Goal: Find specific page/section: Find specific page/section

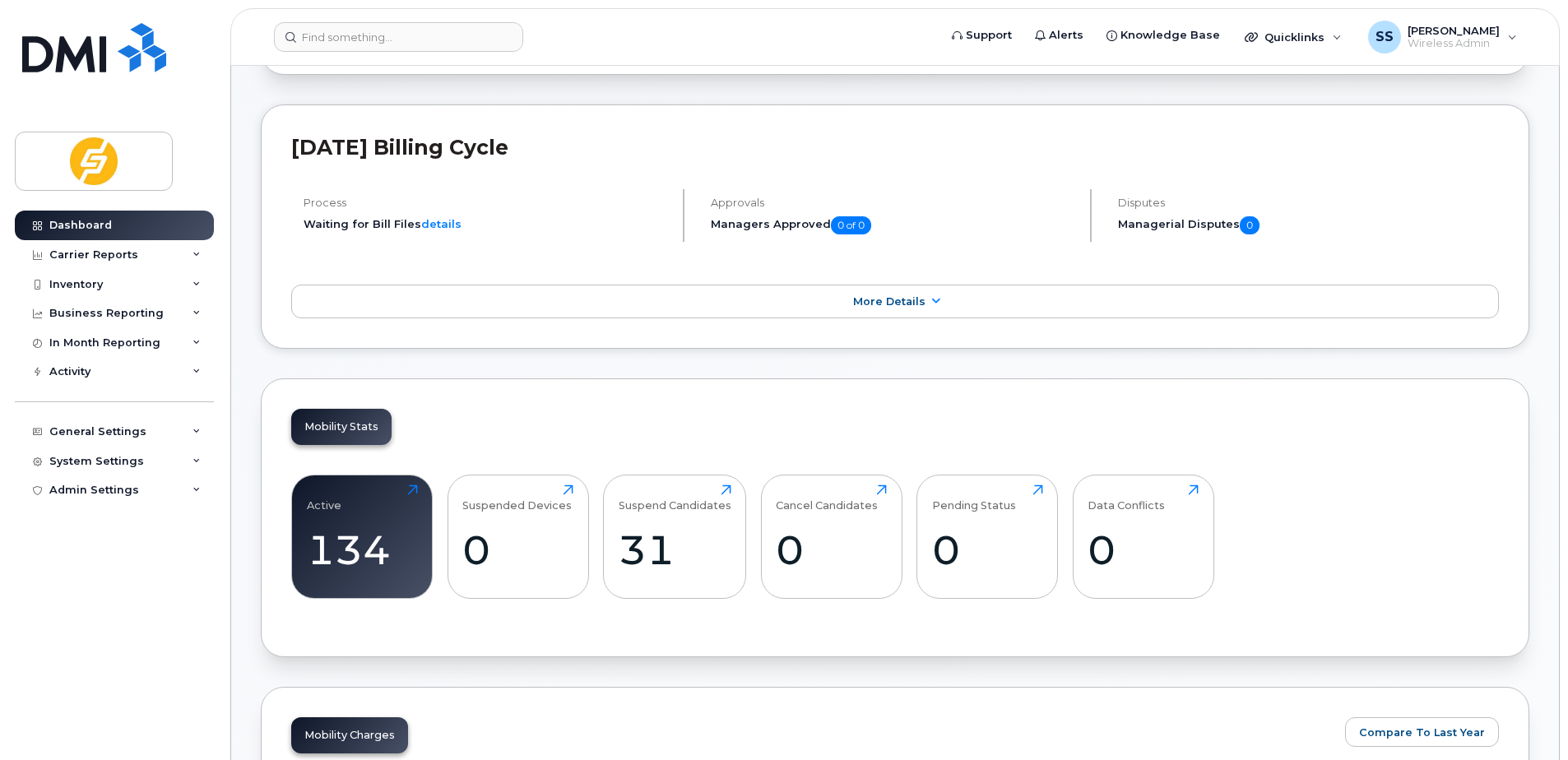
scroll to position [493, 0]
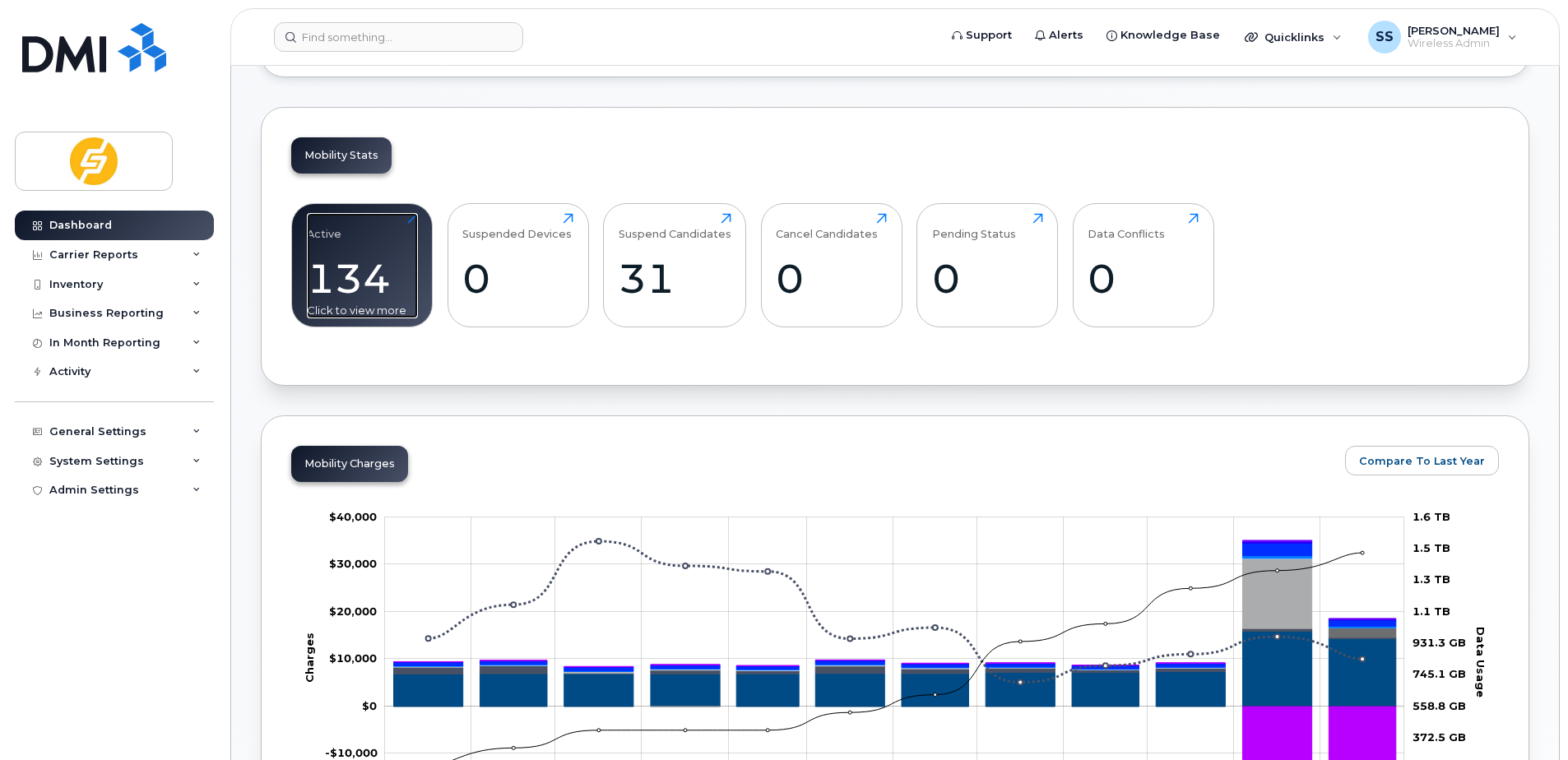
click at [344, 279] on div "134" at bounding box center [363, 278] width 111 height 49
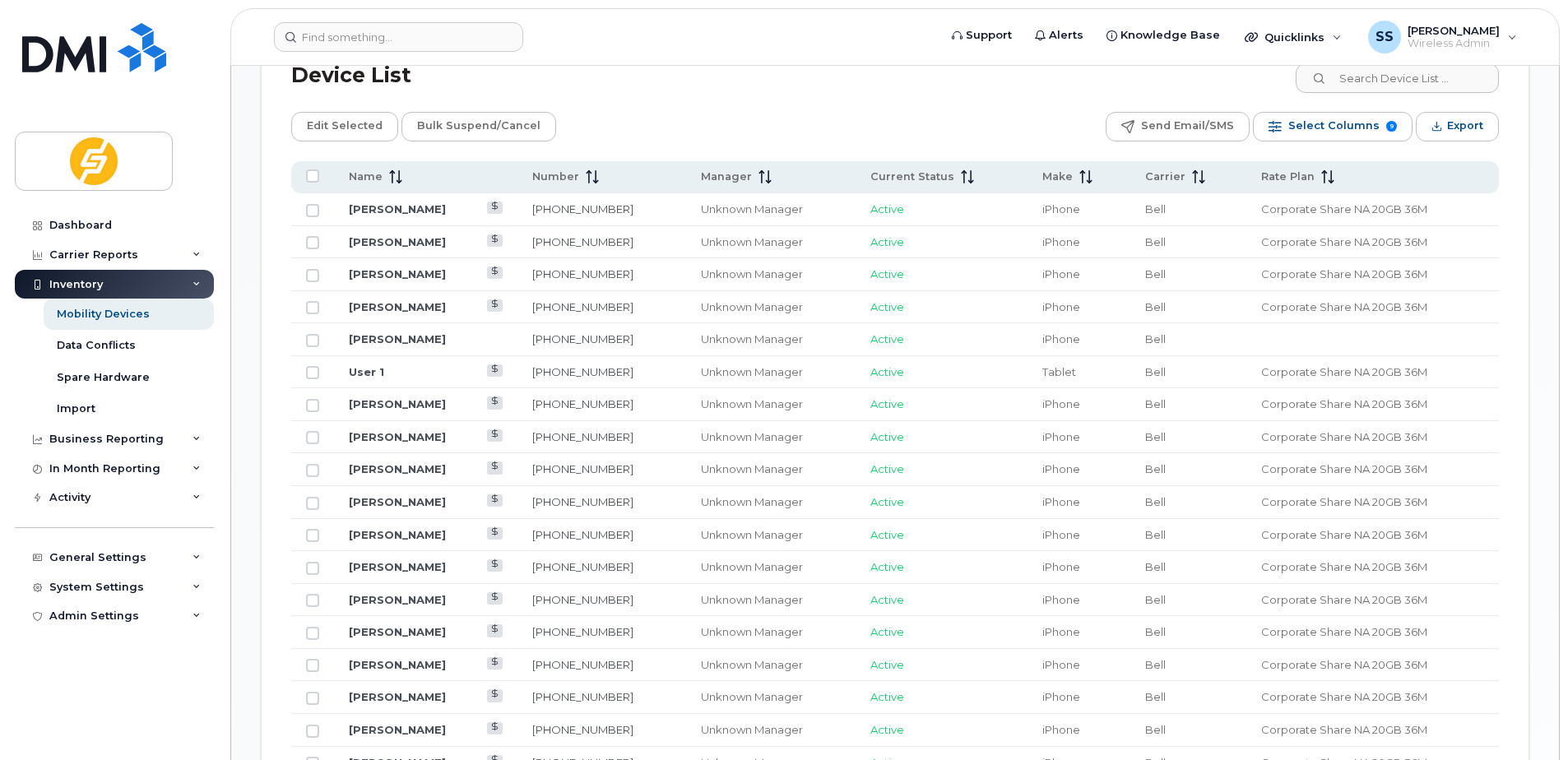
scroll to position [576, 0]
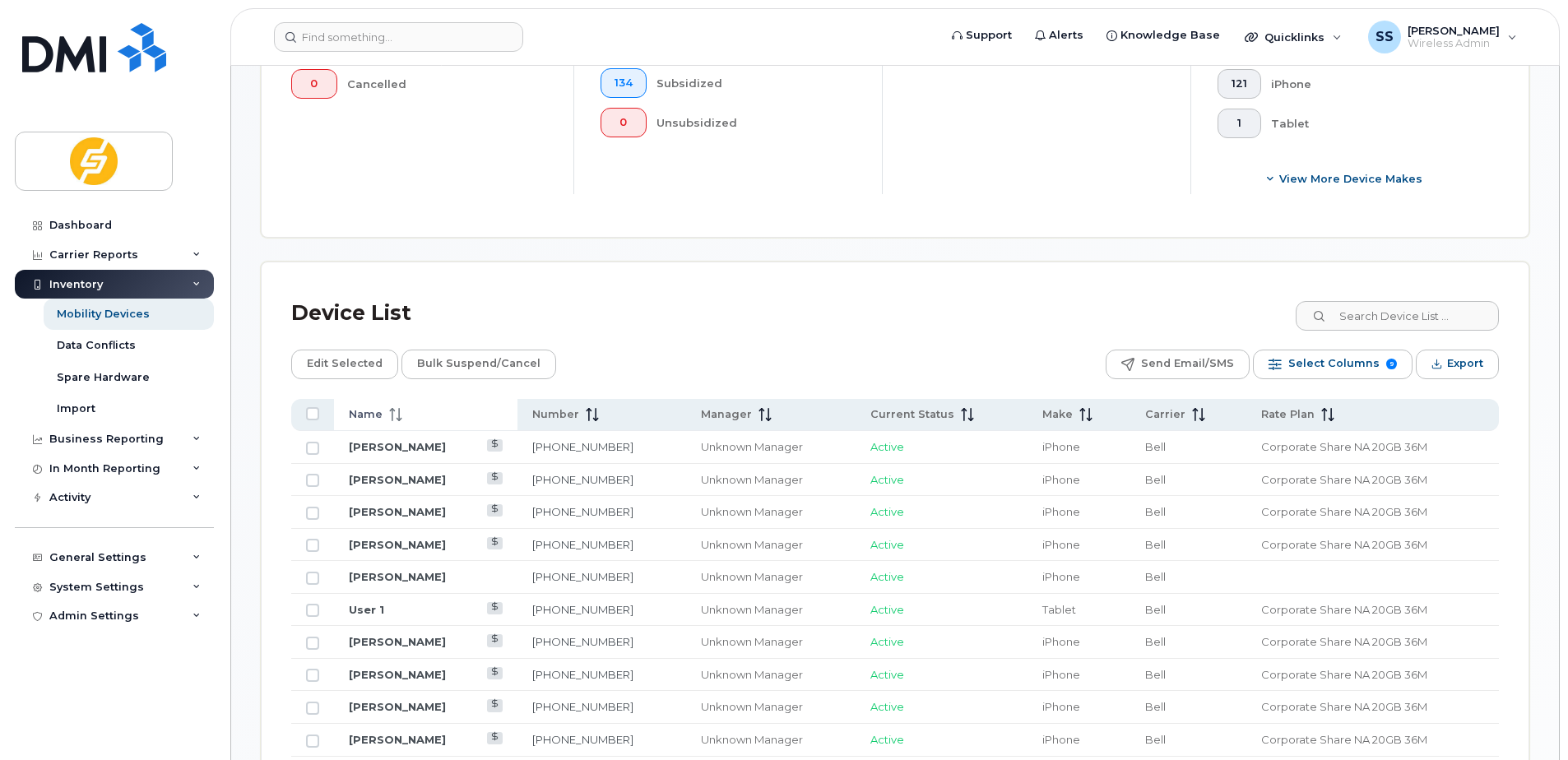
click at [378, 407] on span "Name" at bounding box center [365, 415] width 34 height 15
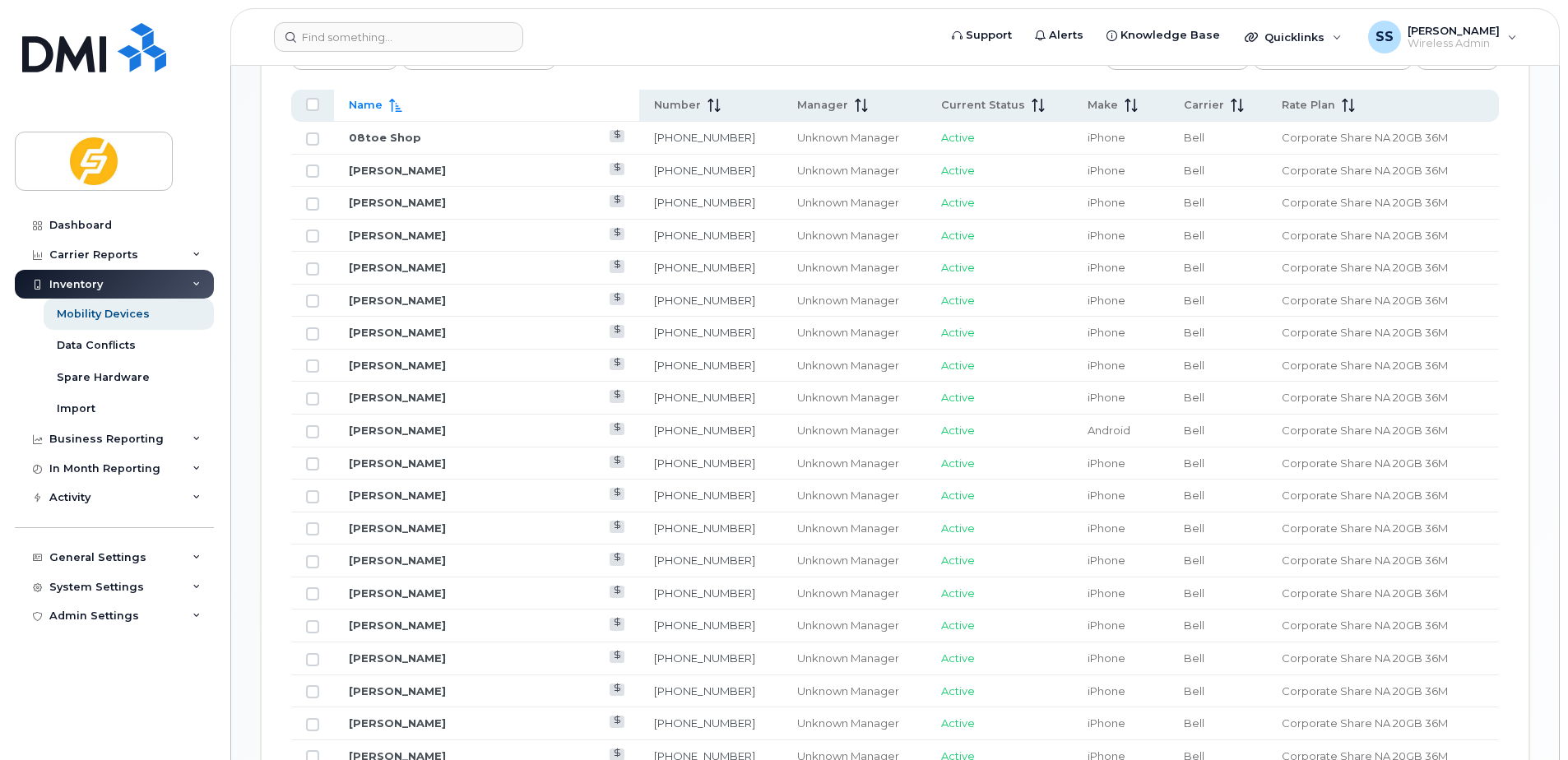
scroll to position [658, 0]
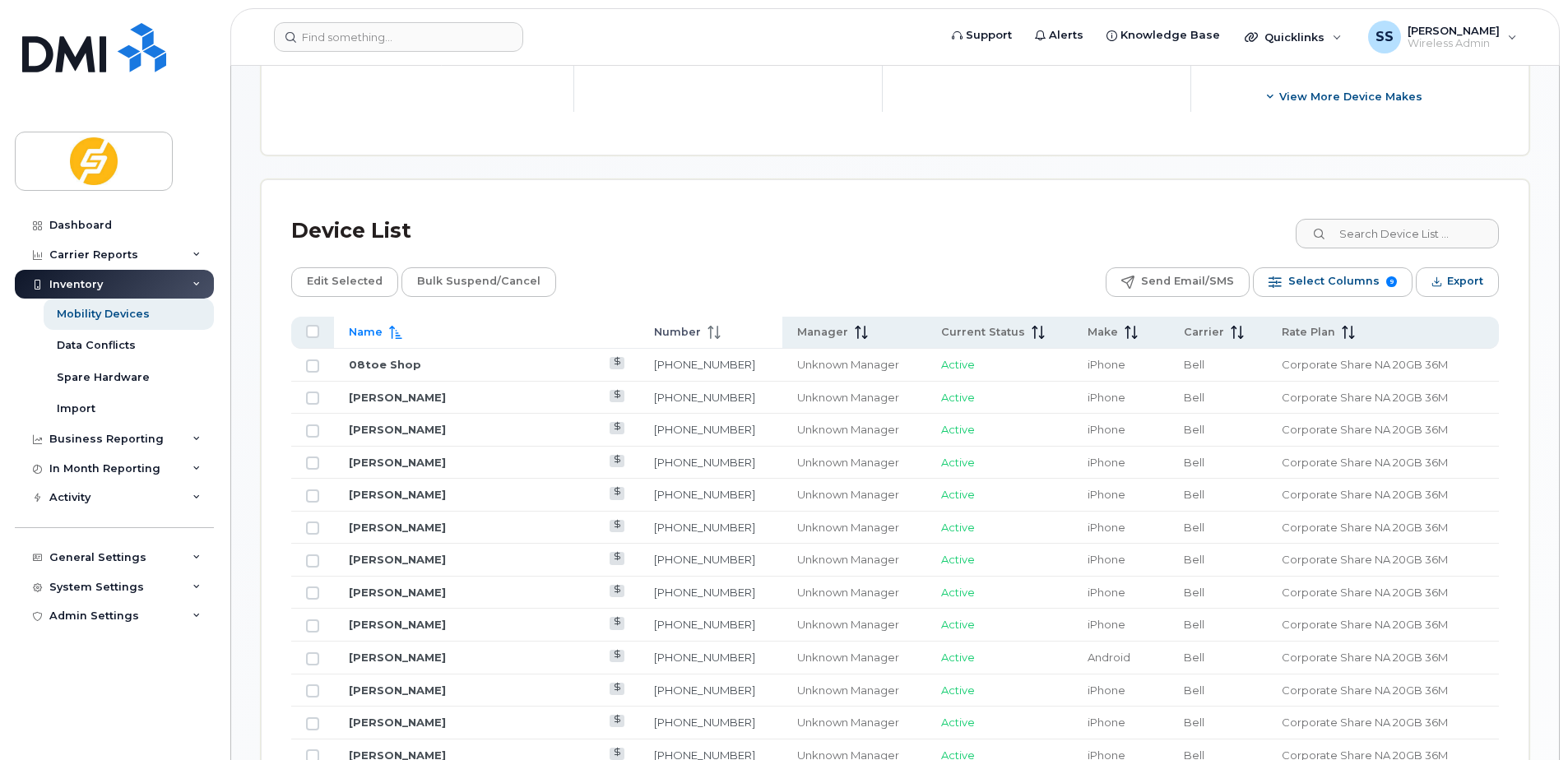
click at [654, 329] on span "Number" at bounding box center [677, 333] width 47 height 15
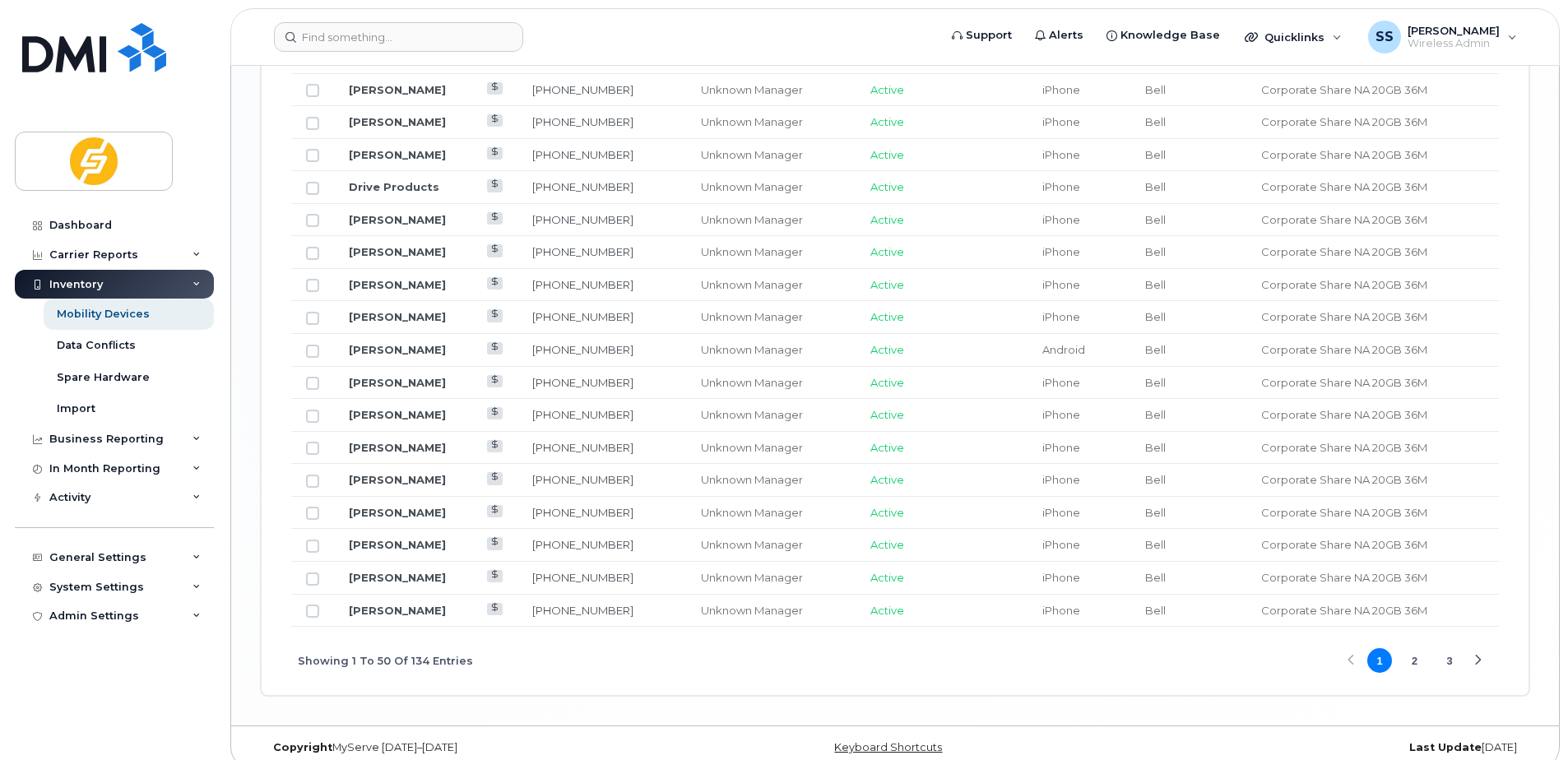
scroll to position [2026, 0]
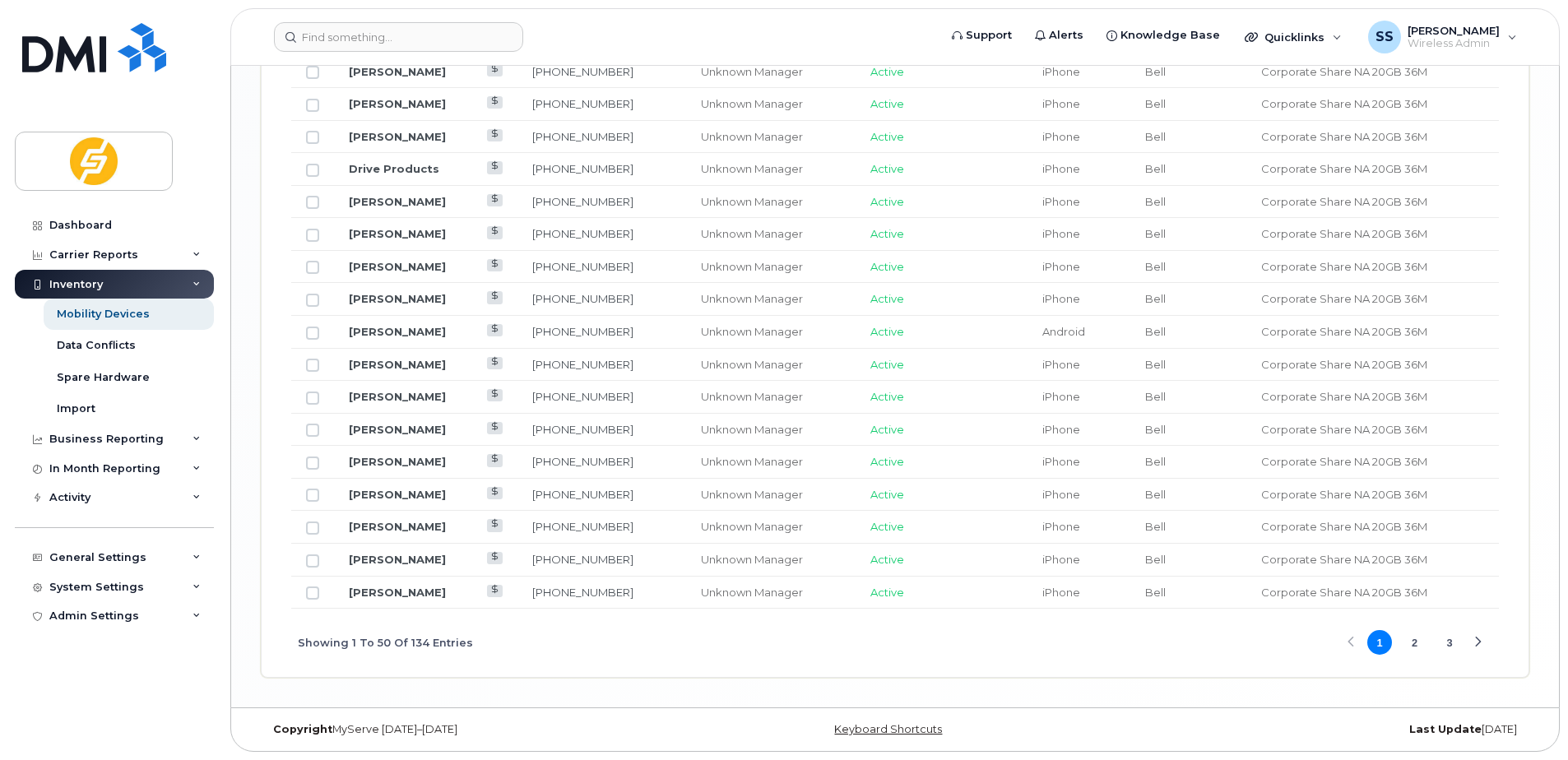
click at [1411, 652] on button "2" at bounding box center [1415, 642] width 25 height 25
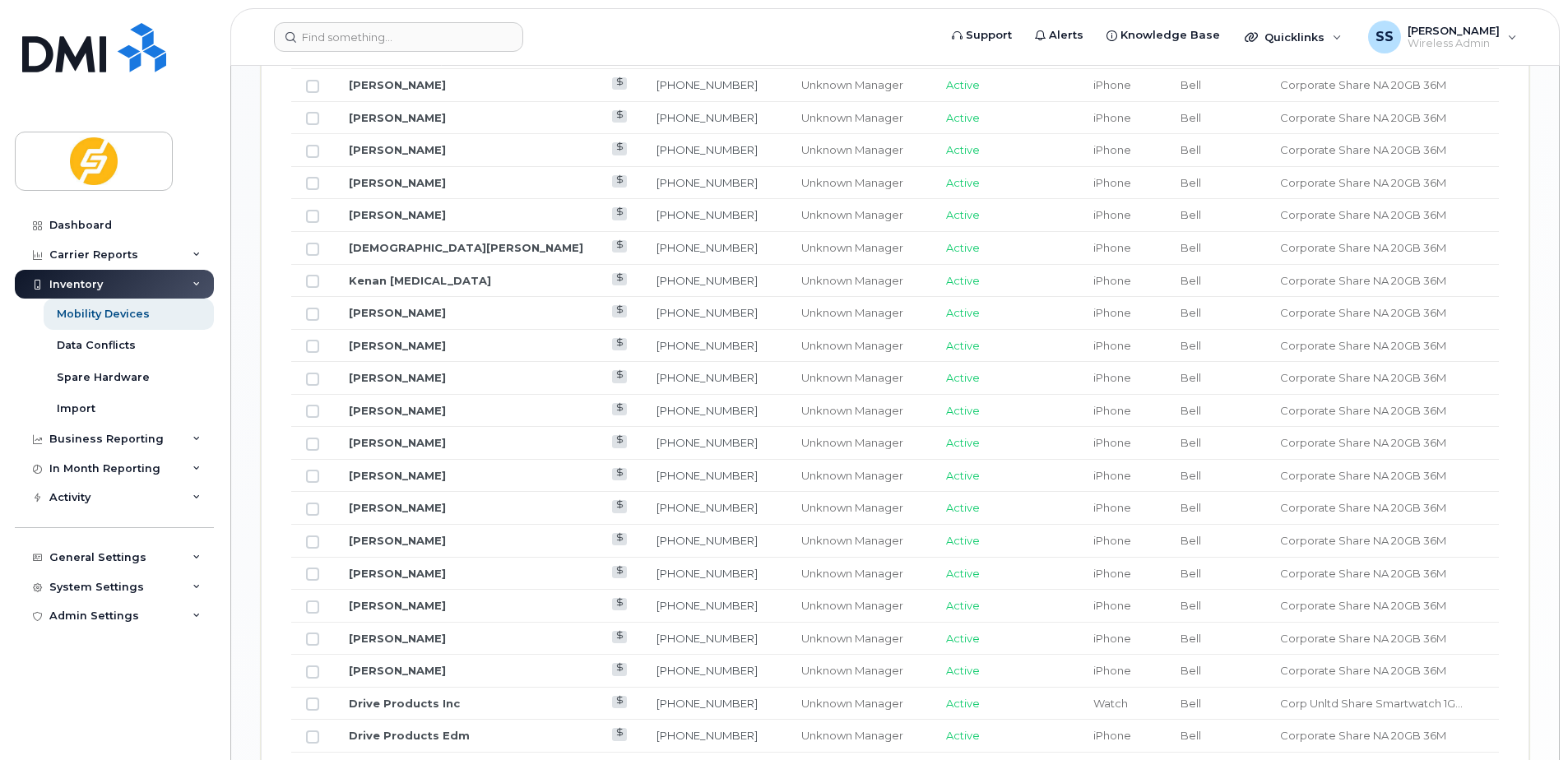
scroll to position [1203, 0]
